Goal: Information Seeking & Learning: Learn about a topic

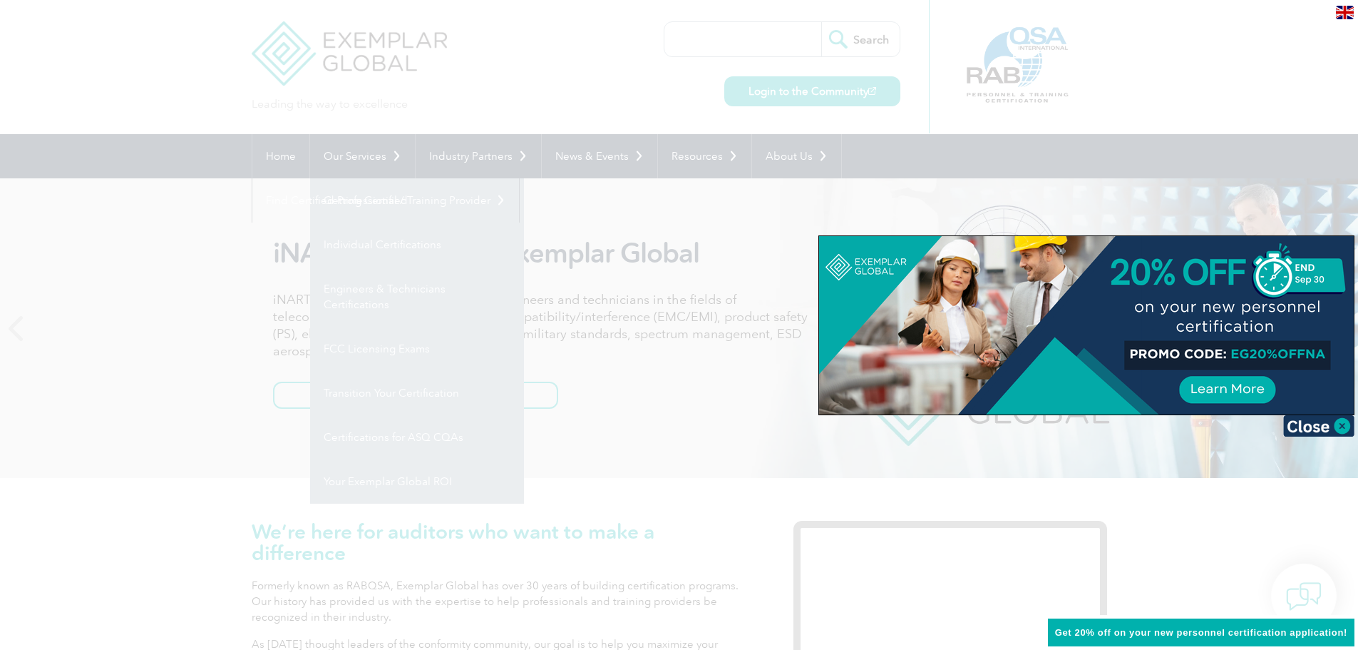
click at [62, 585] on div at bounding box center [679, 325] width 1358 height 650
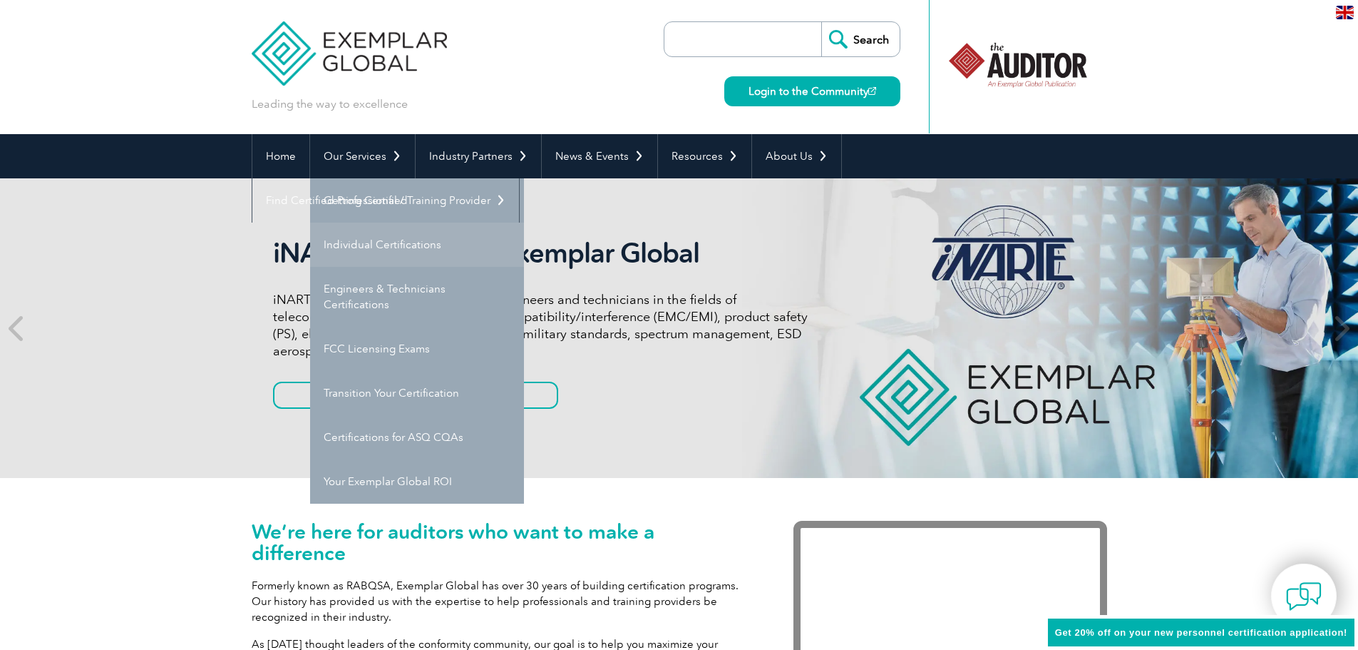
click at [379, 245] on link "Individual Certifications" at bounding box center [417, 244] width 214 height 44
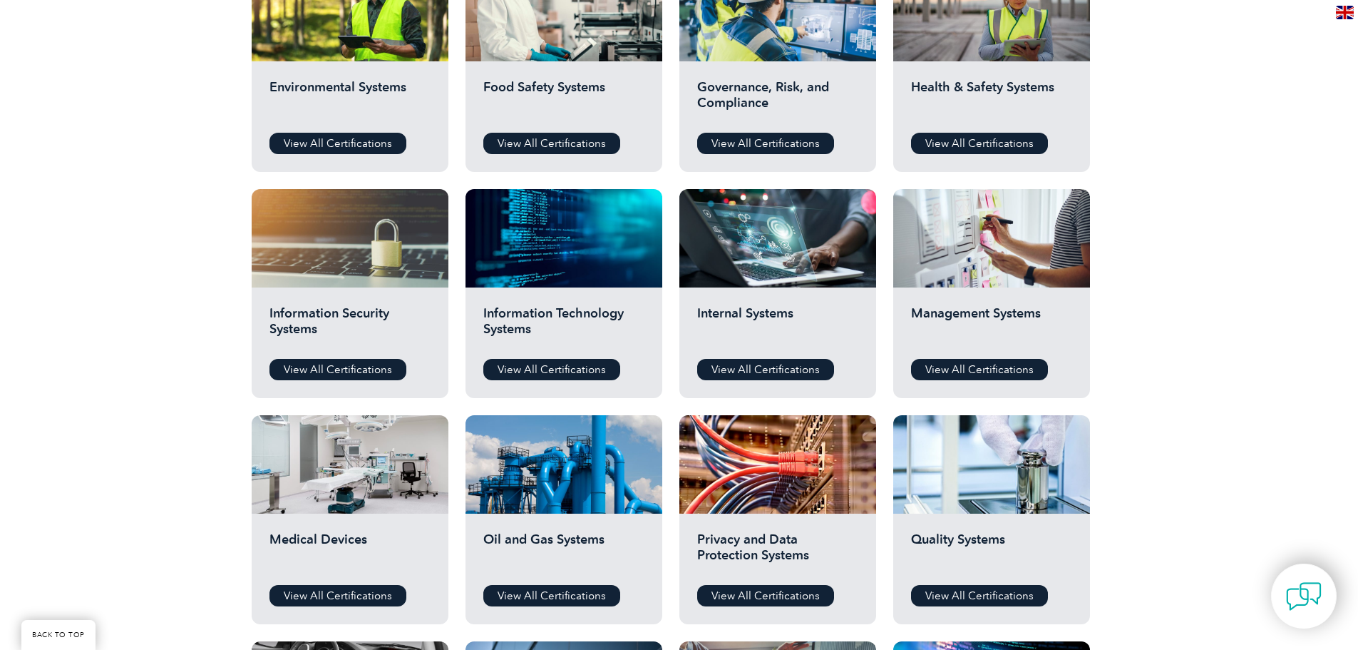
scroll to position [570, 0]
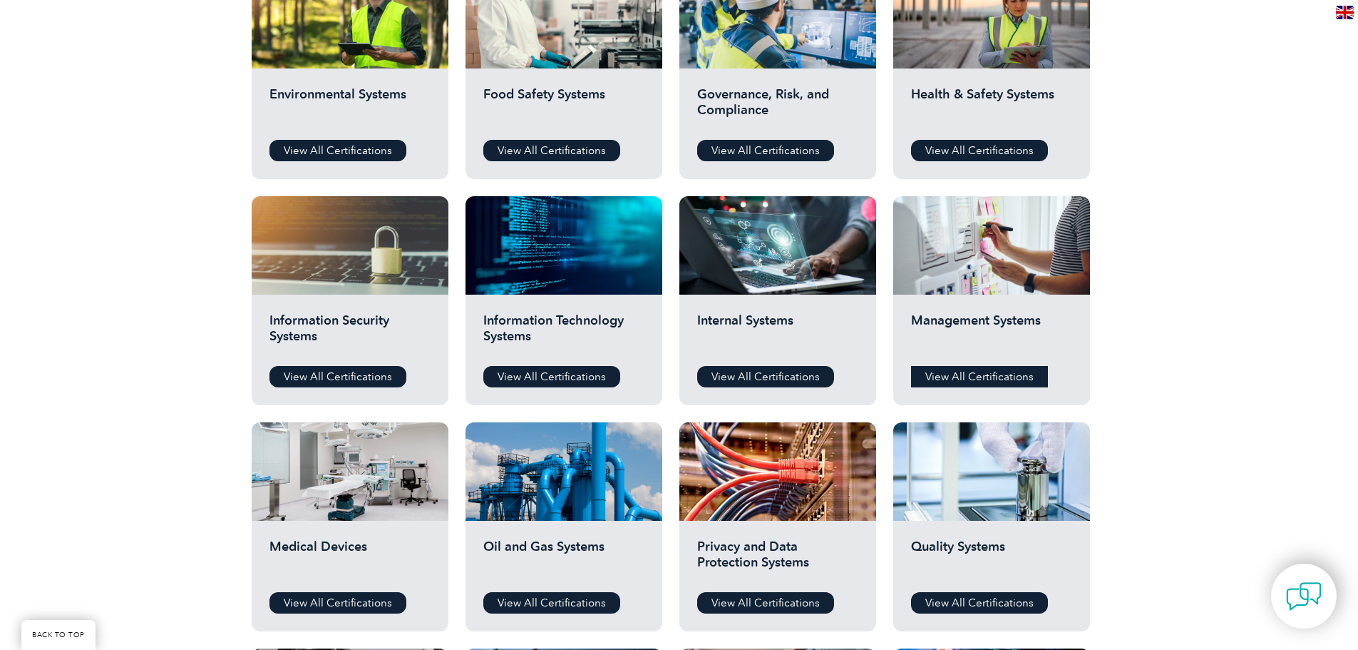
click at [1018, 371] on link "View All Certifications" at bounding box center [979, 376] width 137 height 21
click at [764, 379] on link "View All Certifications" at bounding box center [765, 376] width 137 height 21
click at [342, 386] on link "View All Certifications" at bounding box center [338, 376] width 137 height 21
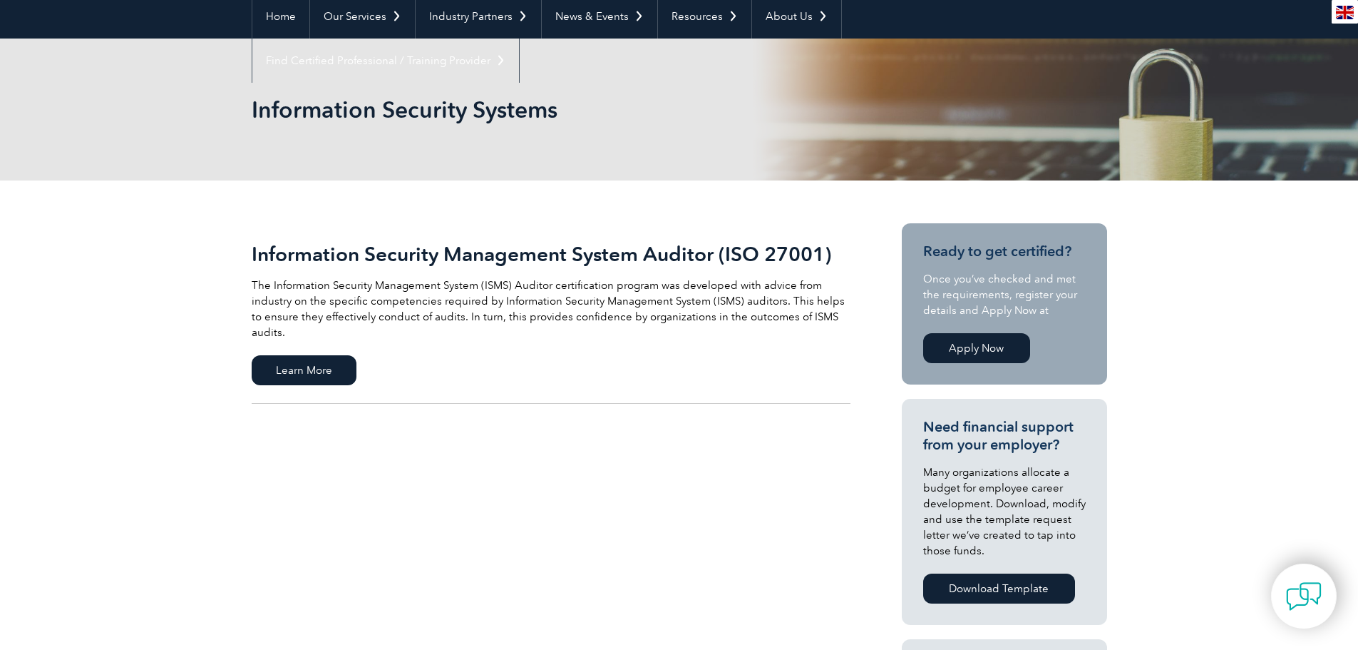
scroll to position [143, 0]
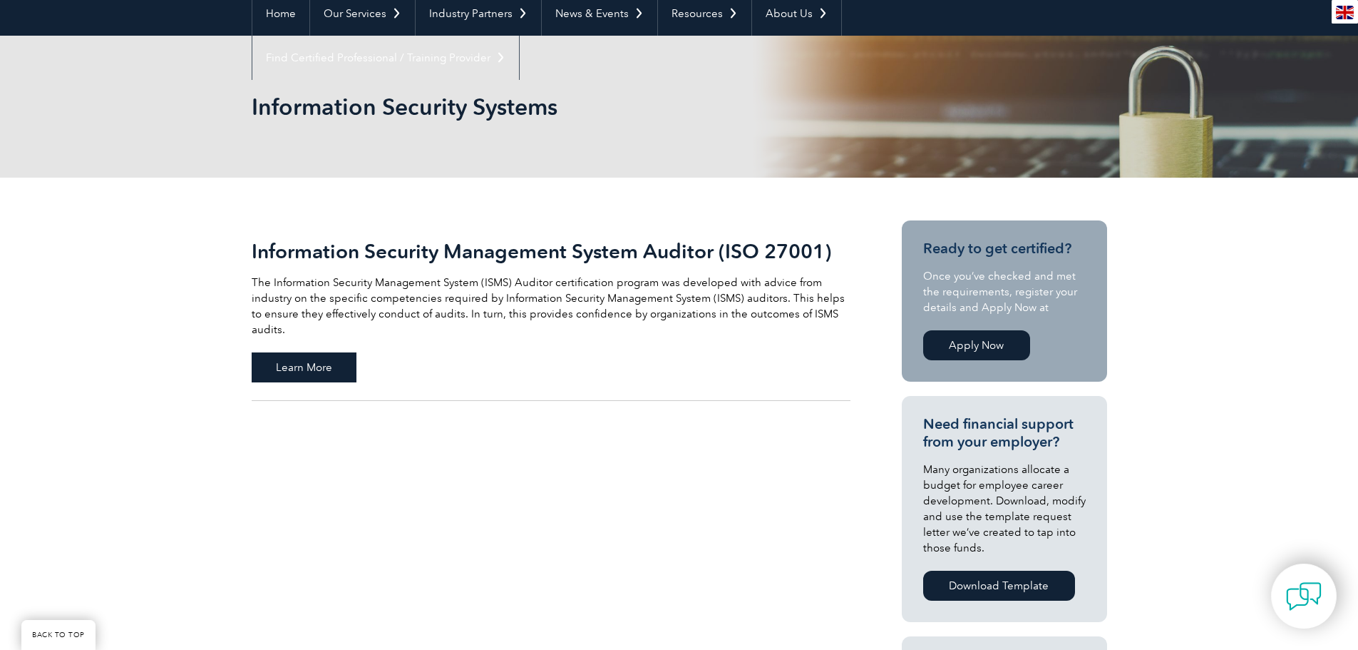
click at [298, 353] on span "Learn More" at bounding box center [304, 367] width 105 height 30
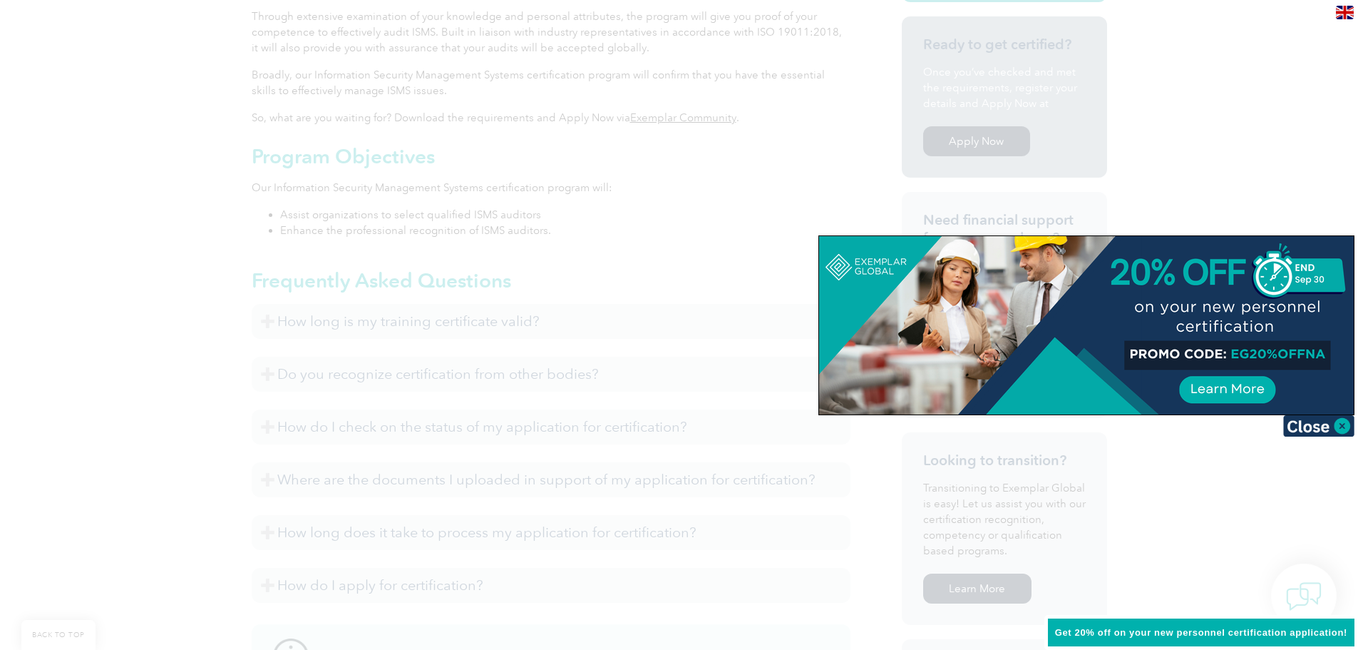
scroll to position [510, 0]
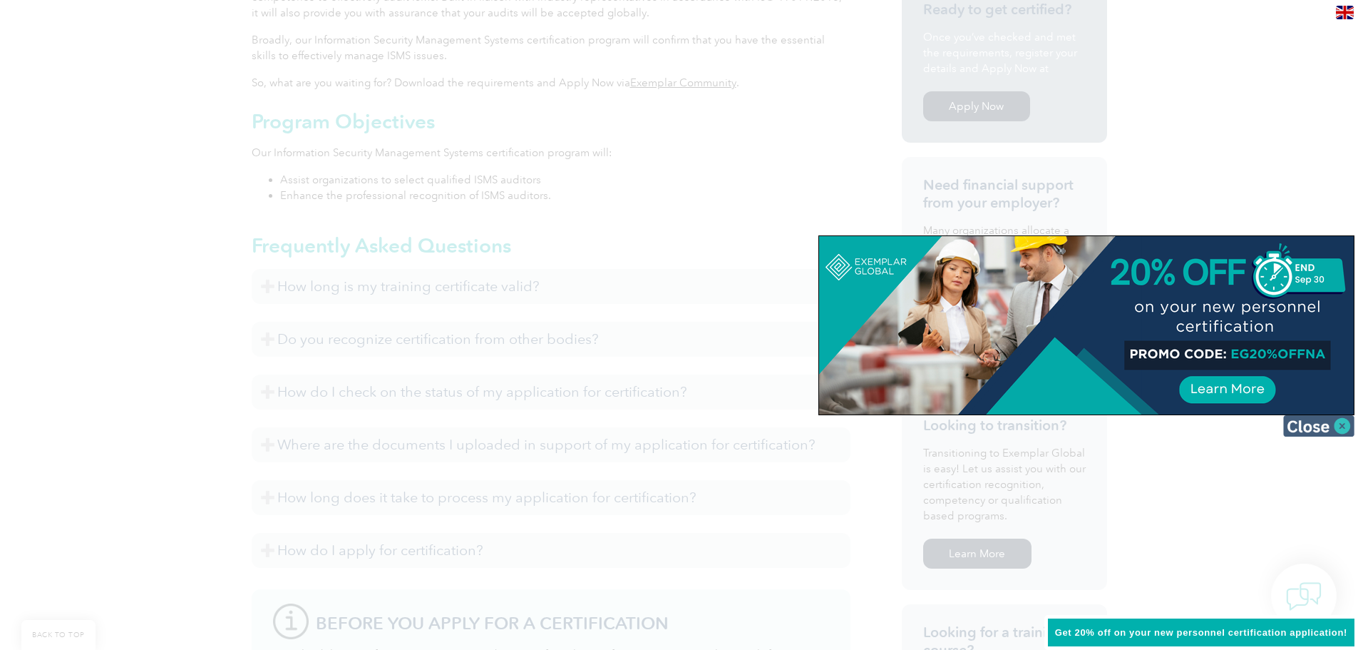
click at [1322, 426] on img at bounding box center [1318, 425] width 71 height 21
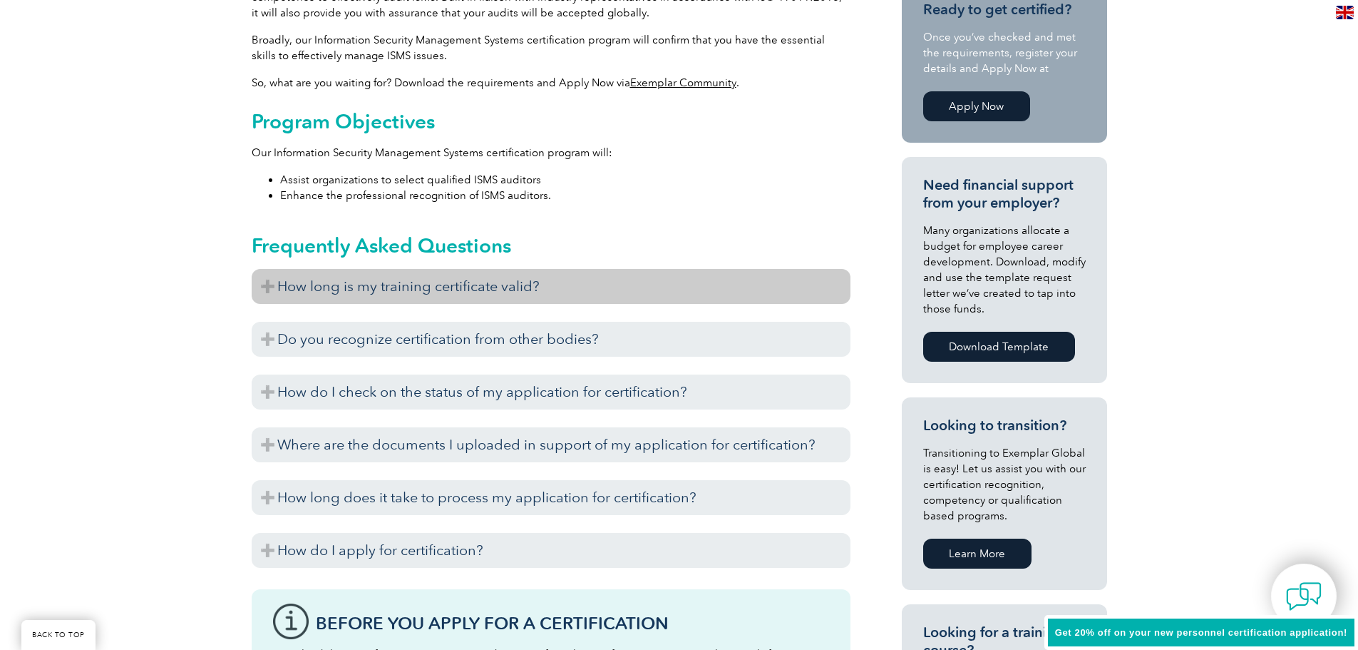
click at [394, 286] on h3 "How long is my training certificate valid?" at bounding box center [551, 286] width 599 height 35
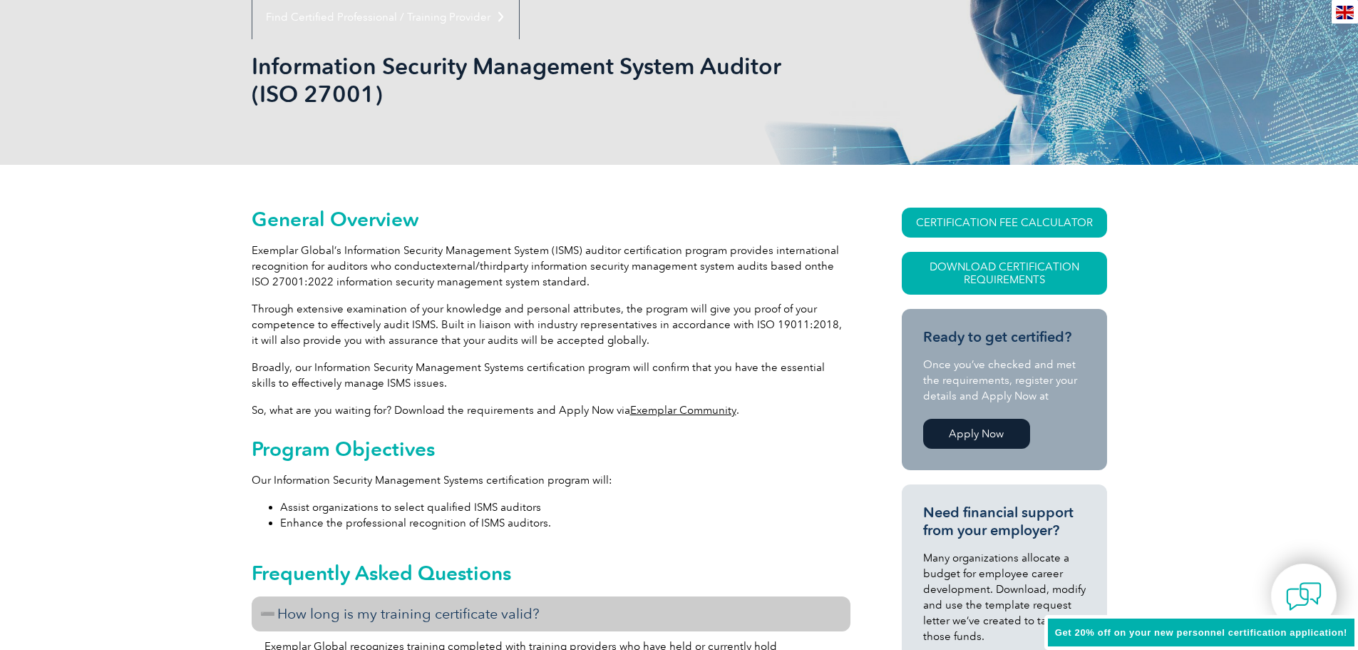
scroll to position [0, 0]
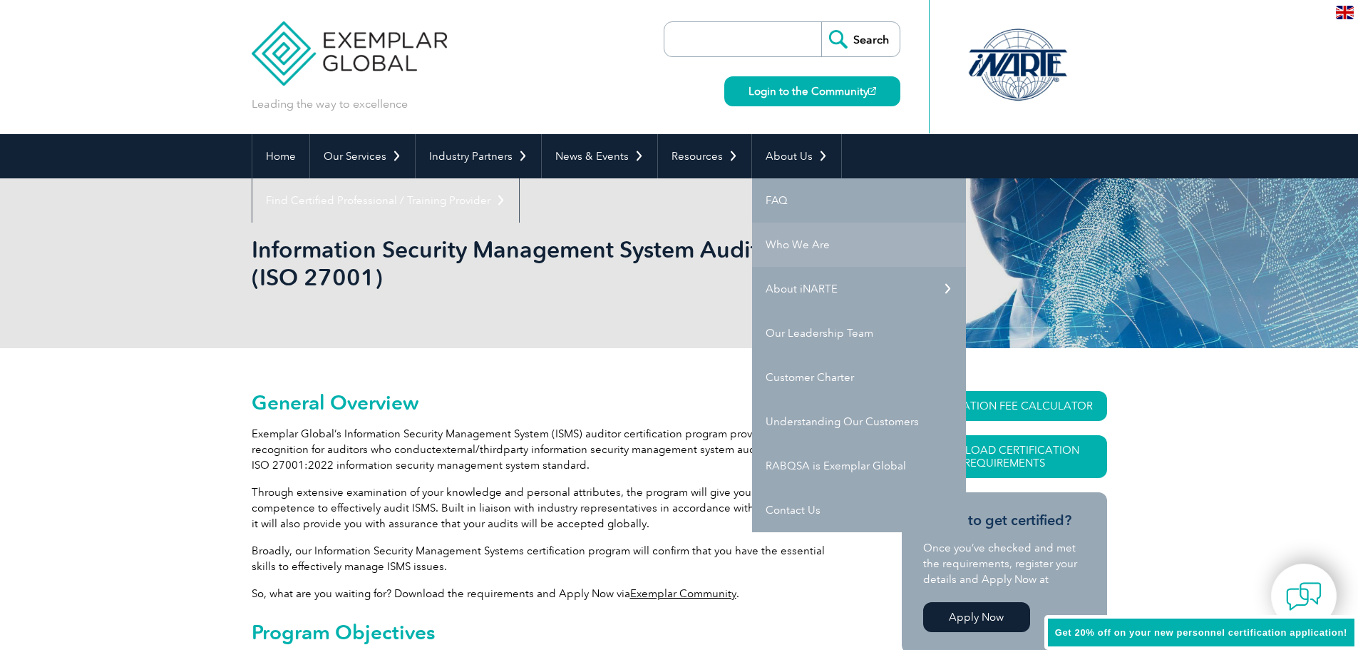
click at [781, 238] on link "Who We Are" at bounding box center [859, 244] width 214 height 44
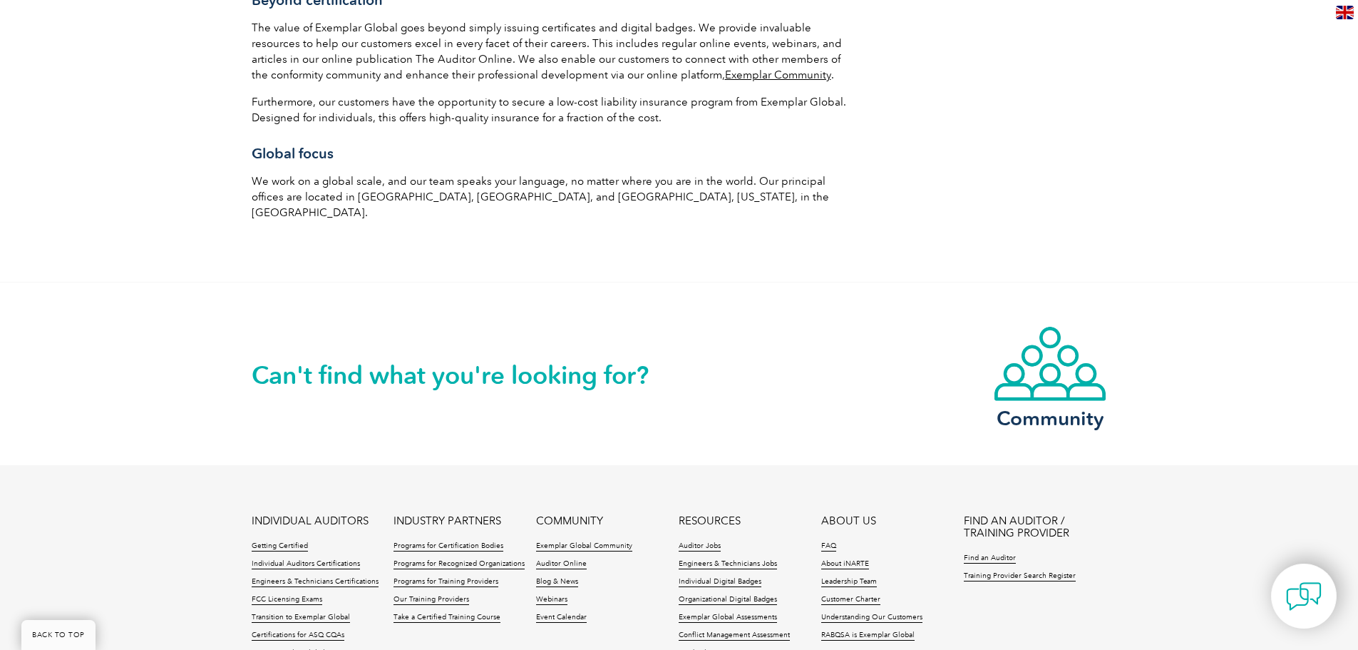
scroll to position [2338, 0]
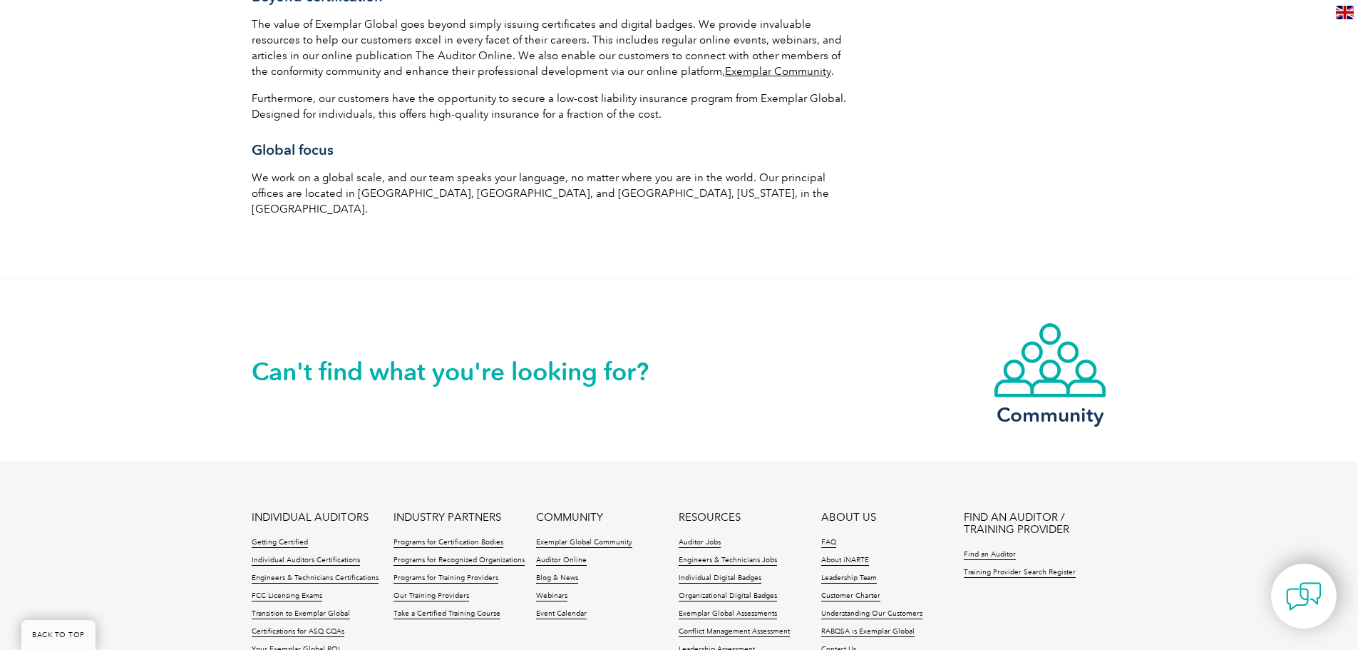
click at [849, 645] on link "Contact Us" at bounding box center [838, 650] width 35 height 10
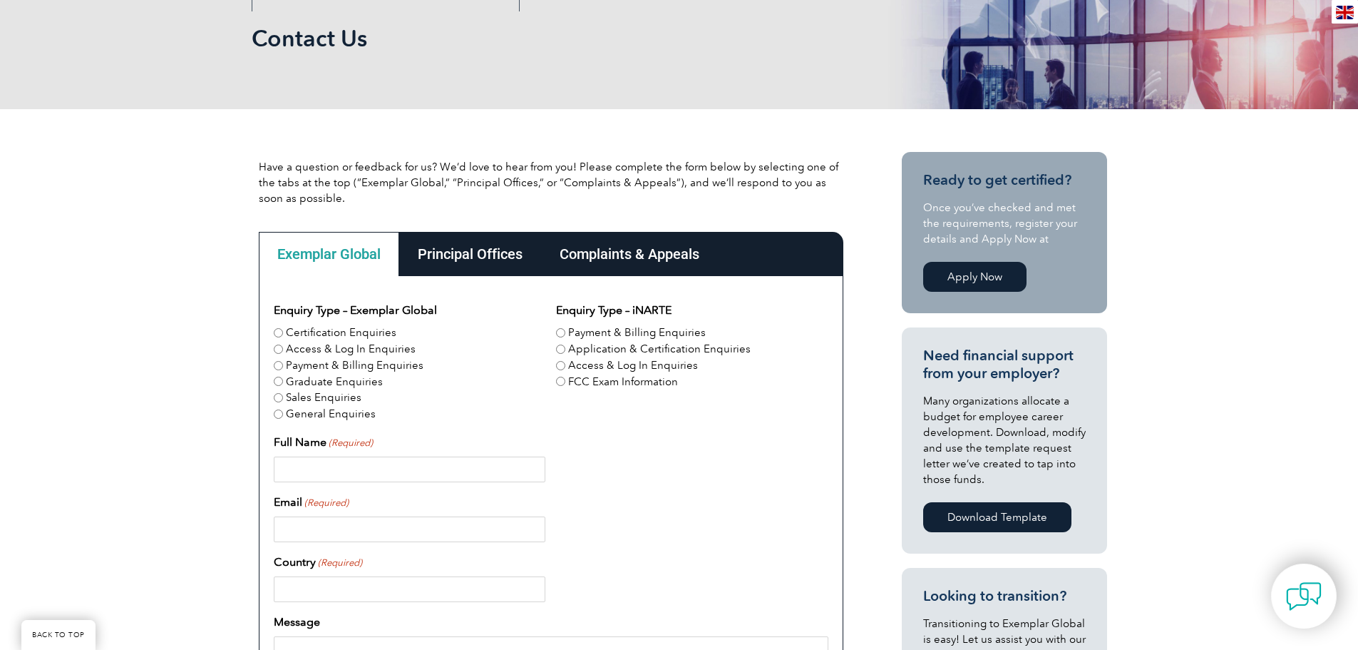
scroll to position [214, 0]
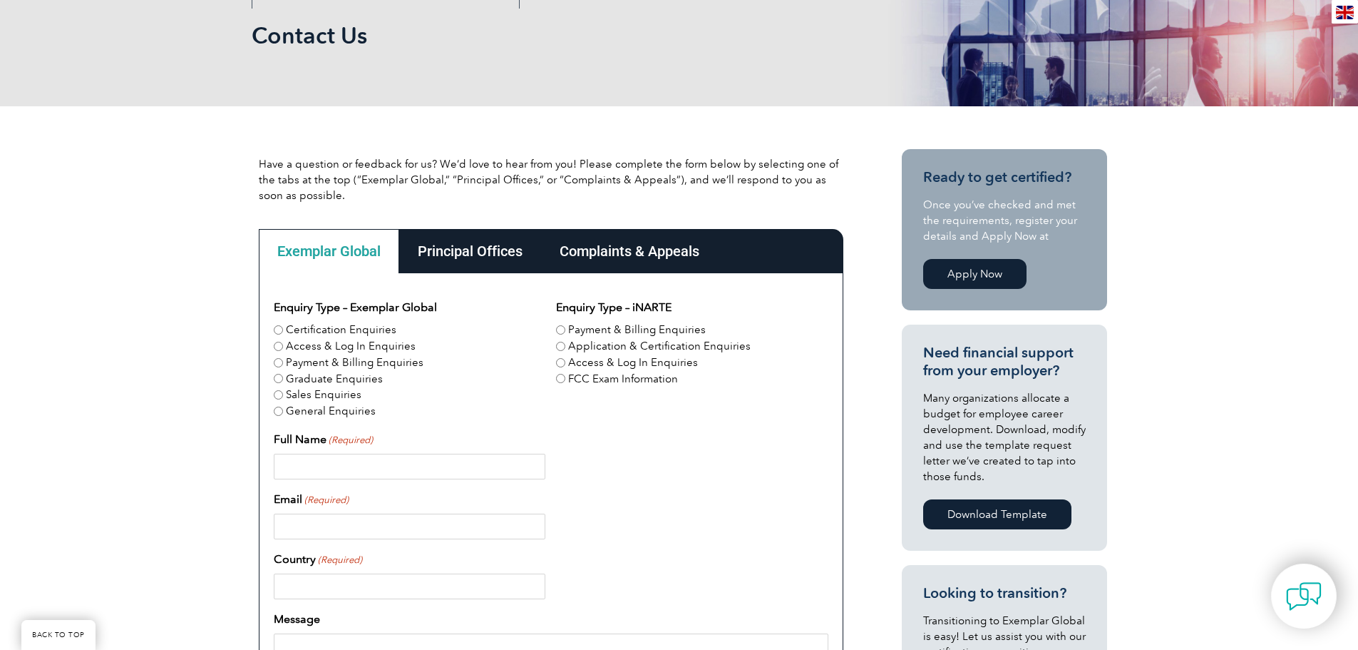
click at [461, 249] on div "Principal Offices" at bounding box center [470, 251] width 142 height 44
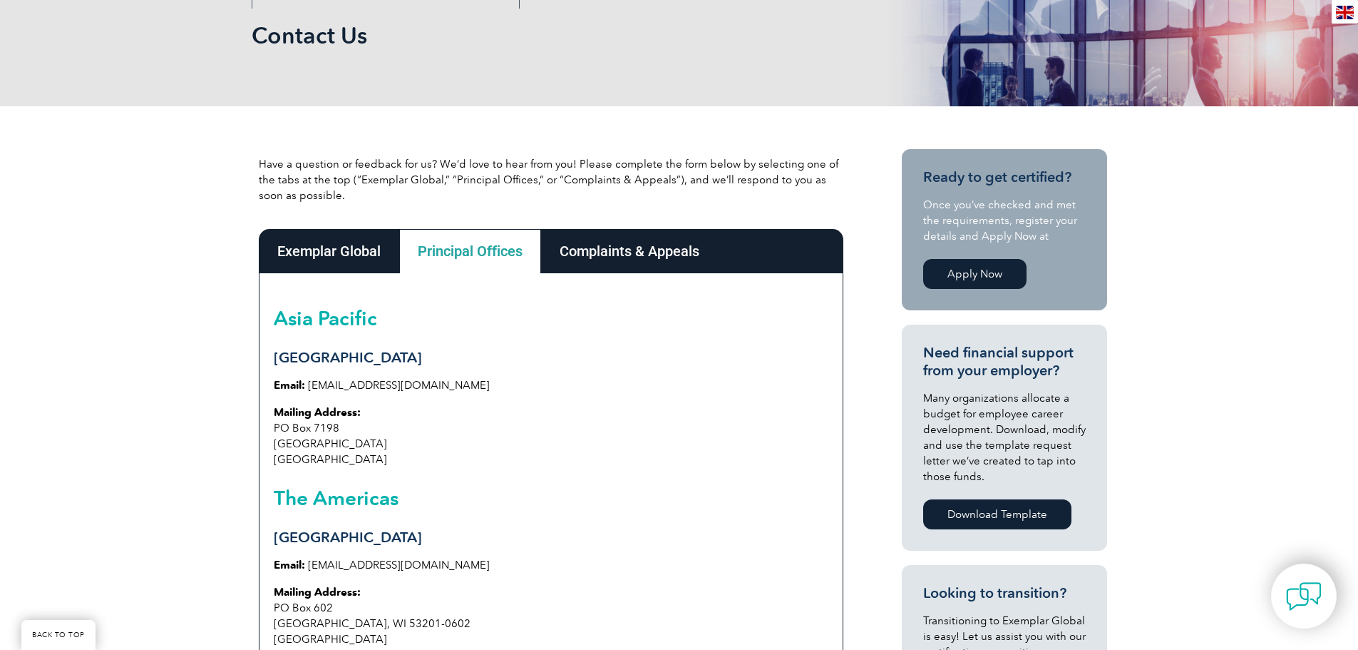
click at [295, 248] on div "Exemplar Global" at bounding box center [329, 251] width 140 height 44
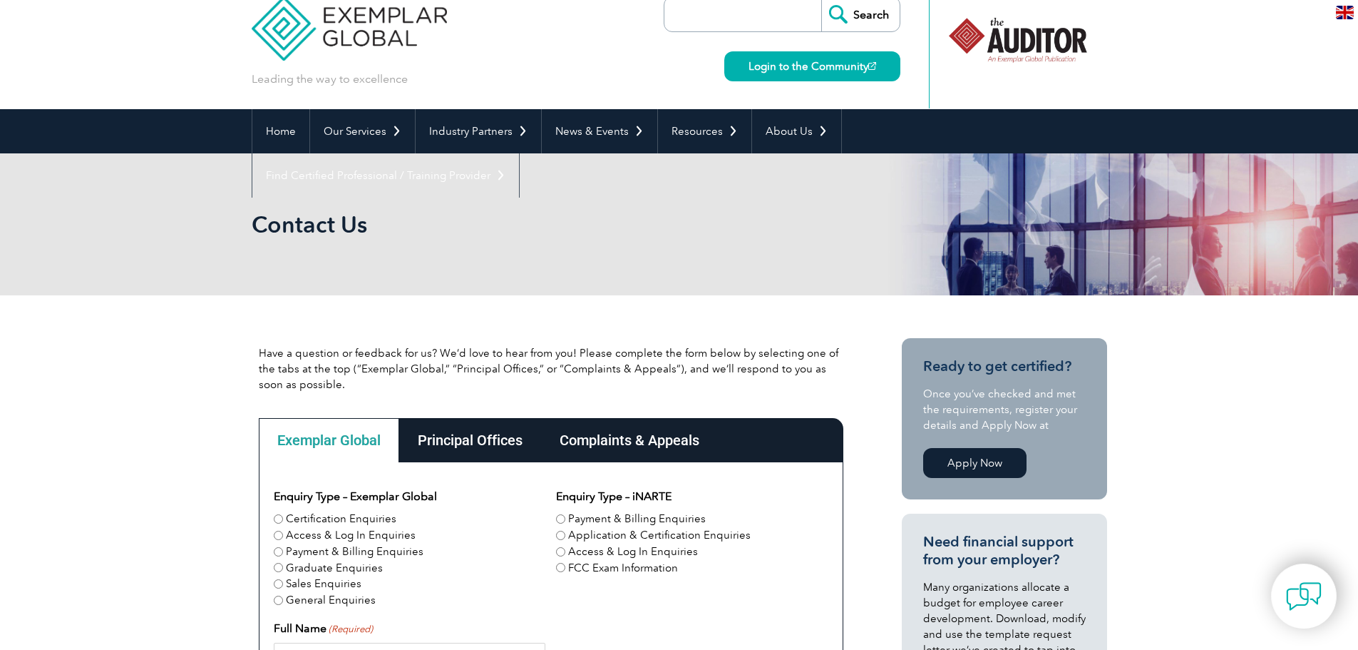
scroll to position [0, 0]
